Goal: Task Accomplishment & Management: Use online tool/utility

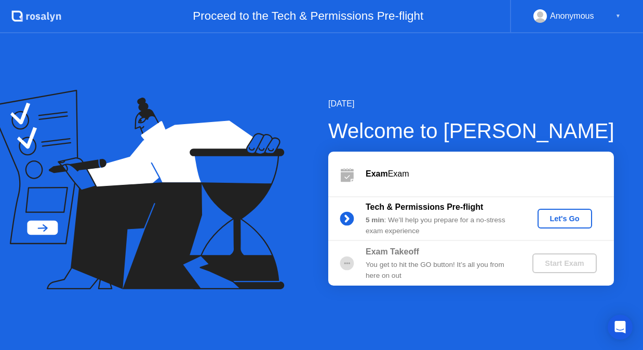
click at [574, 218] on div "Let's Go" at bounding box center [565, 219] width 46 height 8
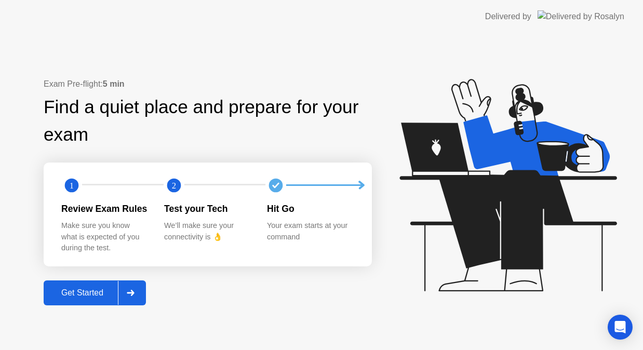
click at [73, 296] on div "Get Started" at bounding box center [82, 292] width 71 height 9
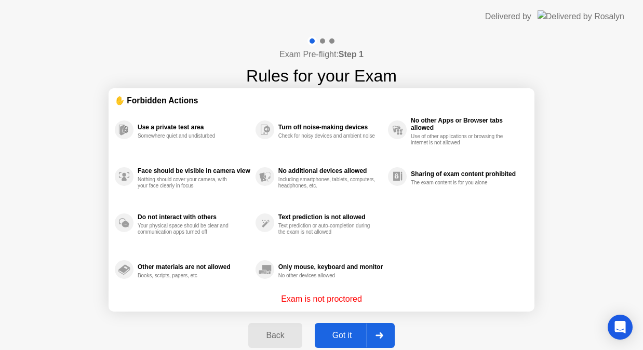
click at [337, 336] on div "Got it" at bounding box center [342, 335] width 49 height 9
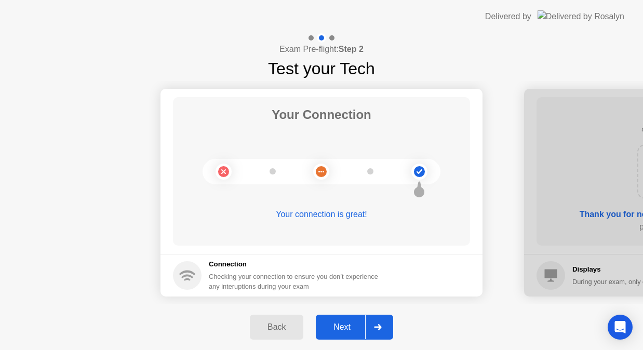
click at [348, 328] on div "Next" at bounding box center [342, 327] width 46 height 9
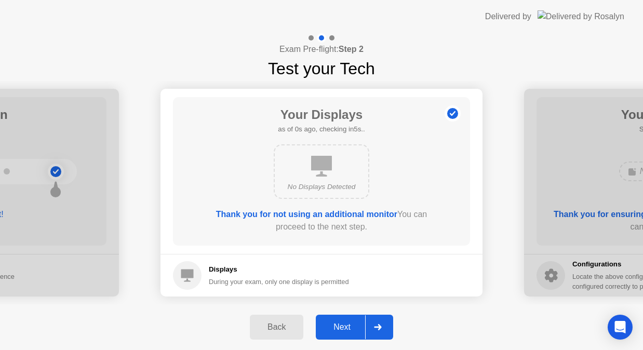
click at [348, 328] on div "Next" at bounding box center [342, 327] width 46 height 9
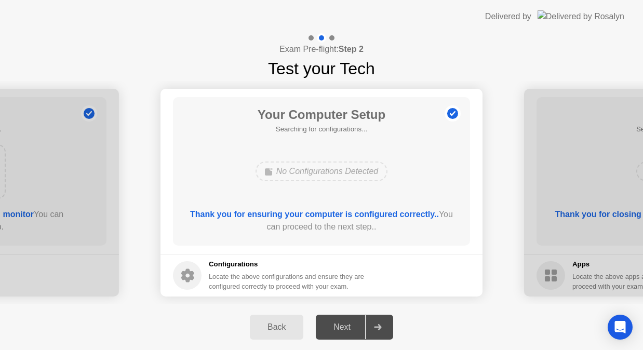
click at [348, 328] on div "Next" at bounding box center [342, 327] width 46 height 9
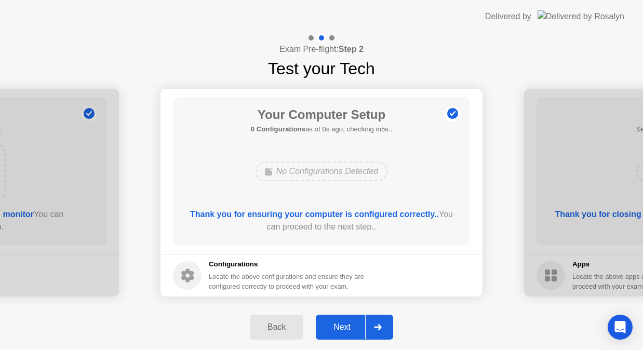
click at [355, 324] on div "Next" at bounding box center [342, 327] width 46 height 9
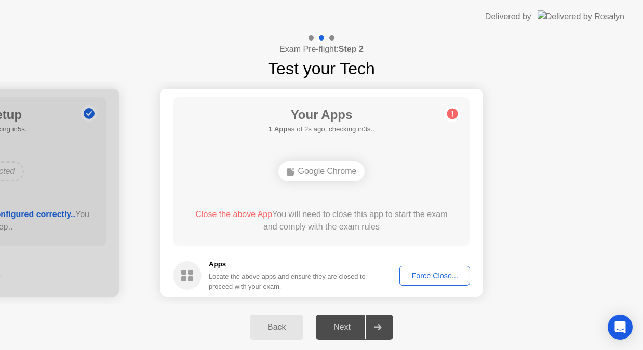
click at [430, 277] on div "Force Close..." at bounding box center [434, 276] width 63 height 8
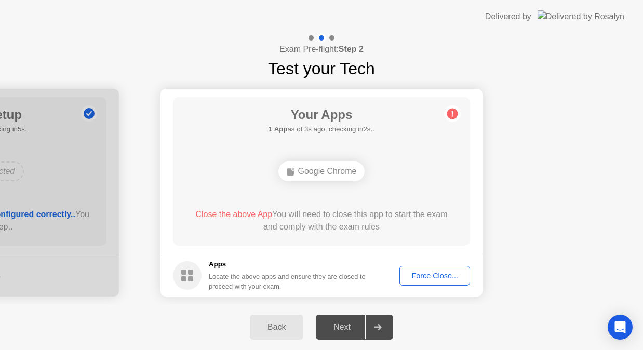
click at [284, 323] on div "Back" at bounding box center [276, 327] width 47 height 9
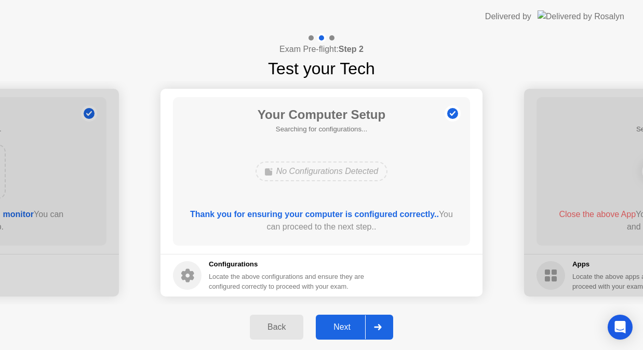
click at [343, 323] on div "Next" at bounding box center [342, 327] width 46 height 9
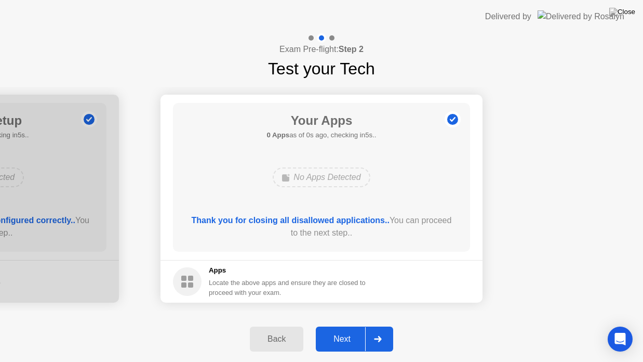
click at [334, 334] on div "Next" at bounding box center [342, 338] width 46 height 9
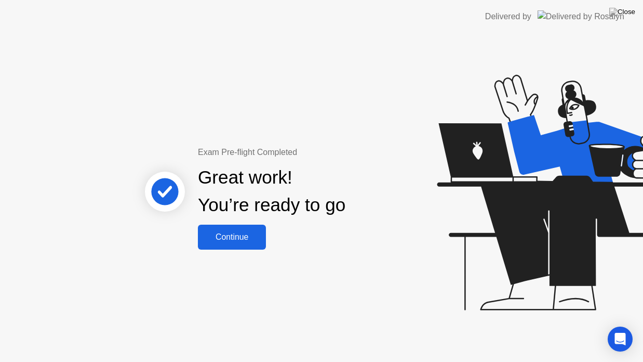
click at [231, 233] on div "Continue" at bounding box center [232, 236] width 62 height 9
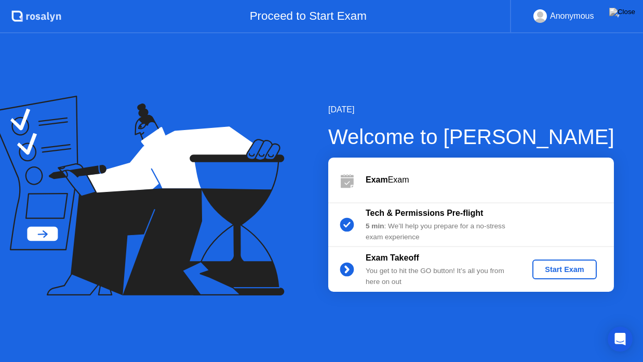
click at [575, 269] on div "Start Exam" at bounding box center [565, 269] width 56 height 8
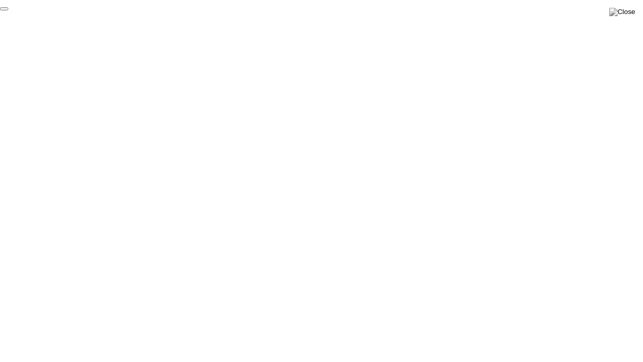
click div "End Proctoring Session"
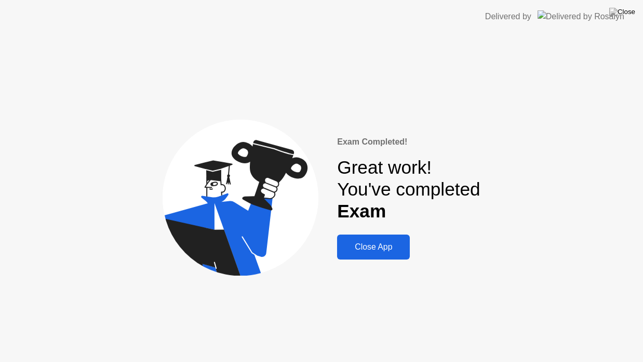
click at [374, 244] on div "Close App" at bounding box center [373, 246] width 67 height 9
